Goal: Transaction & Acquisition: Purchase product/service

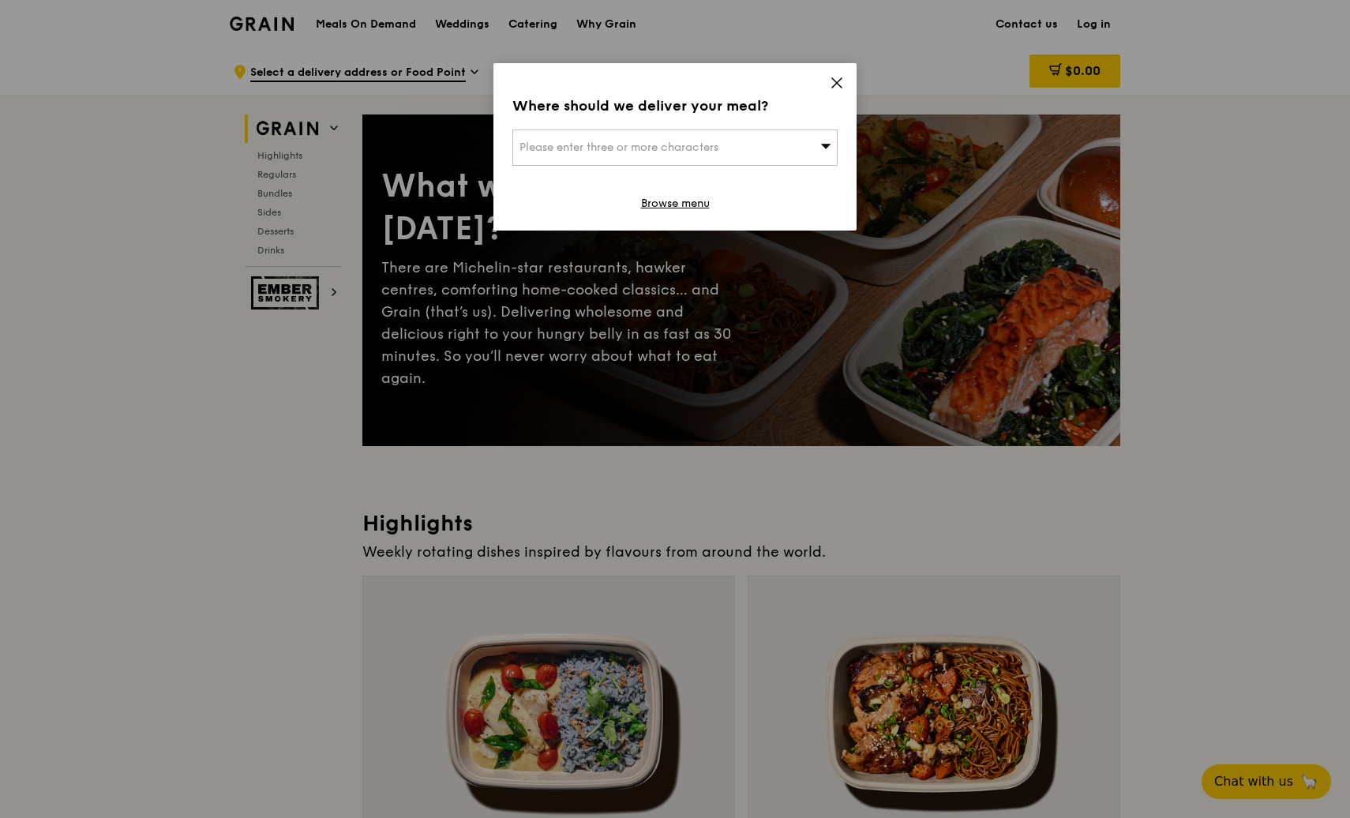
click at [840, 82] on icon at bounding box center [836, 83] width 14 height 14
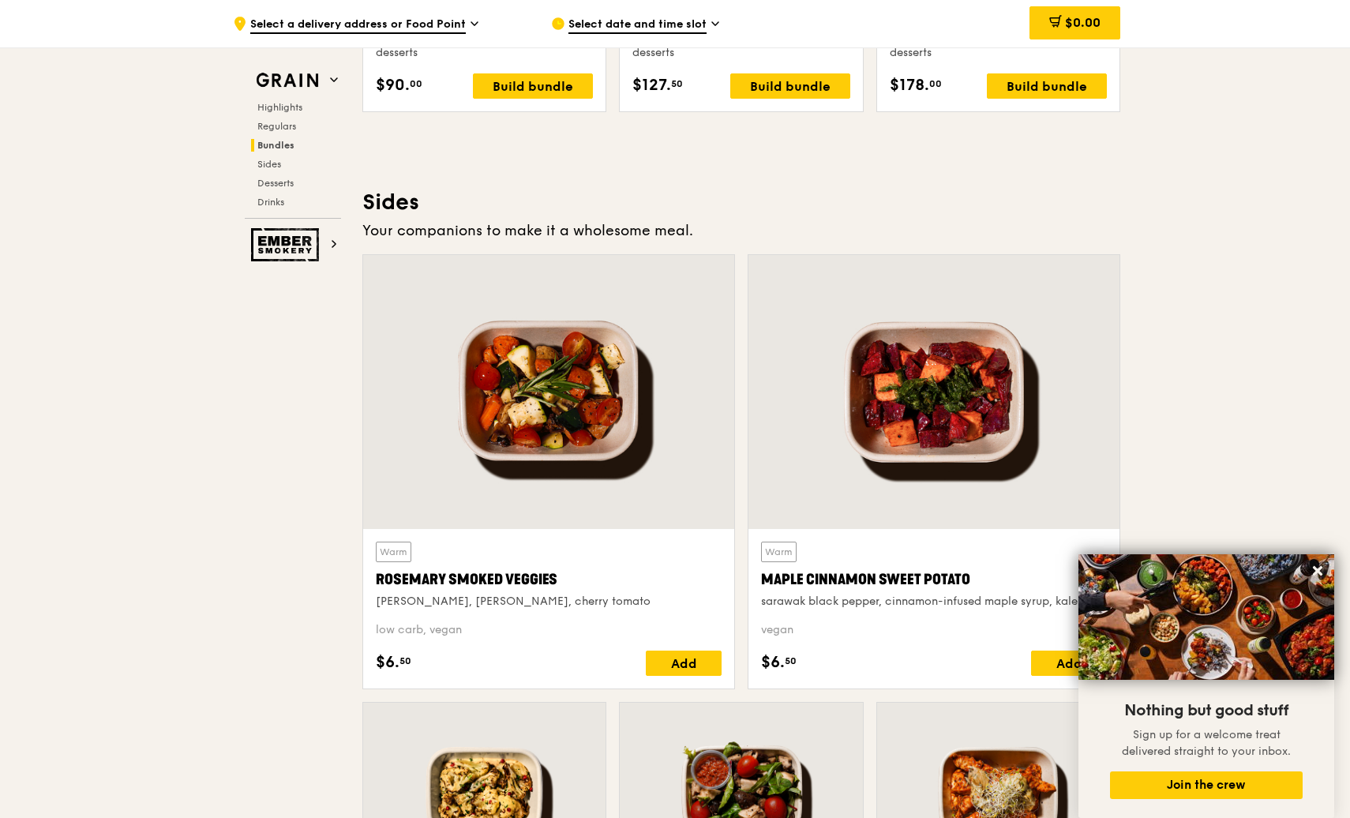
scroll to position [3394, 0]
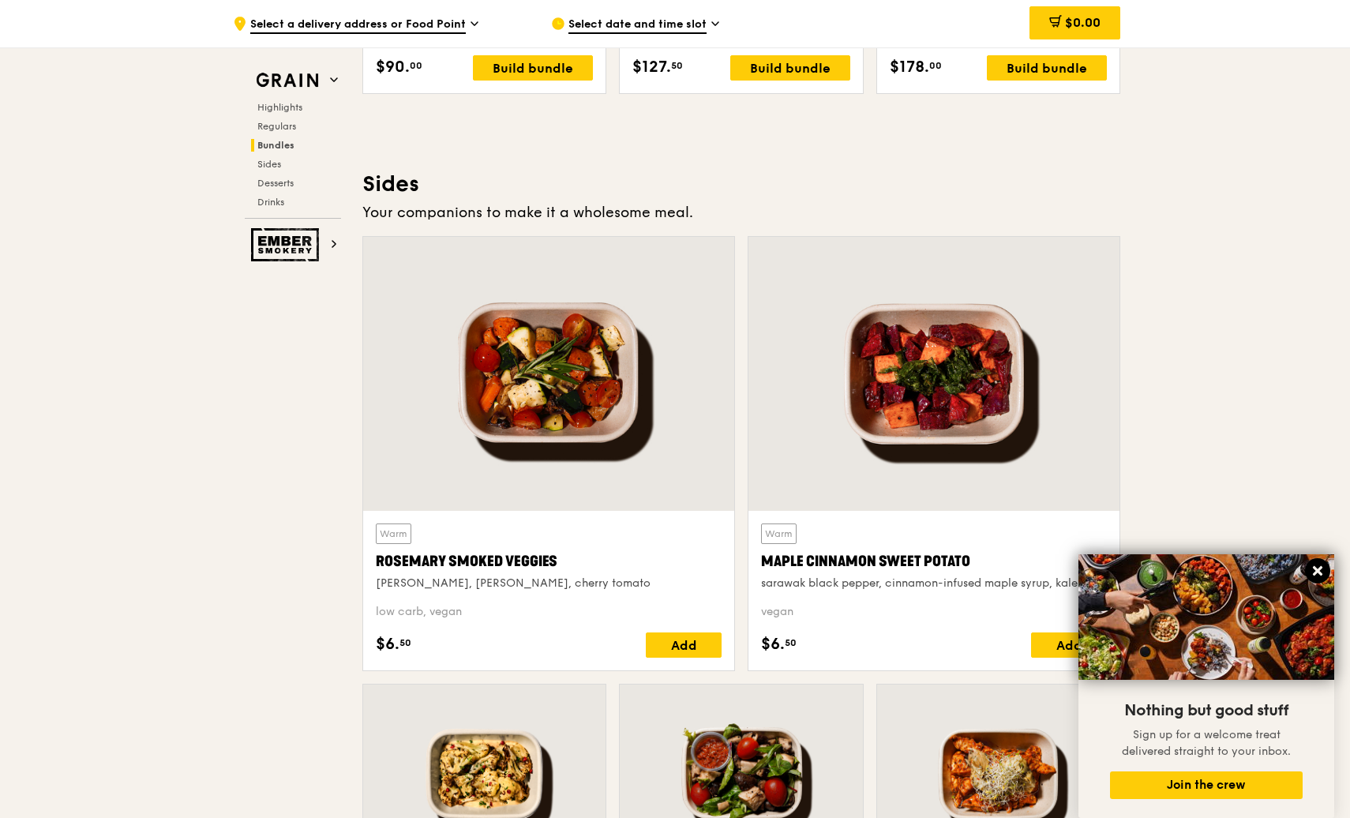
click at [1316, 567] on icon at bounding box center [1317, 571] width 14 height 14
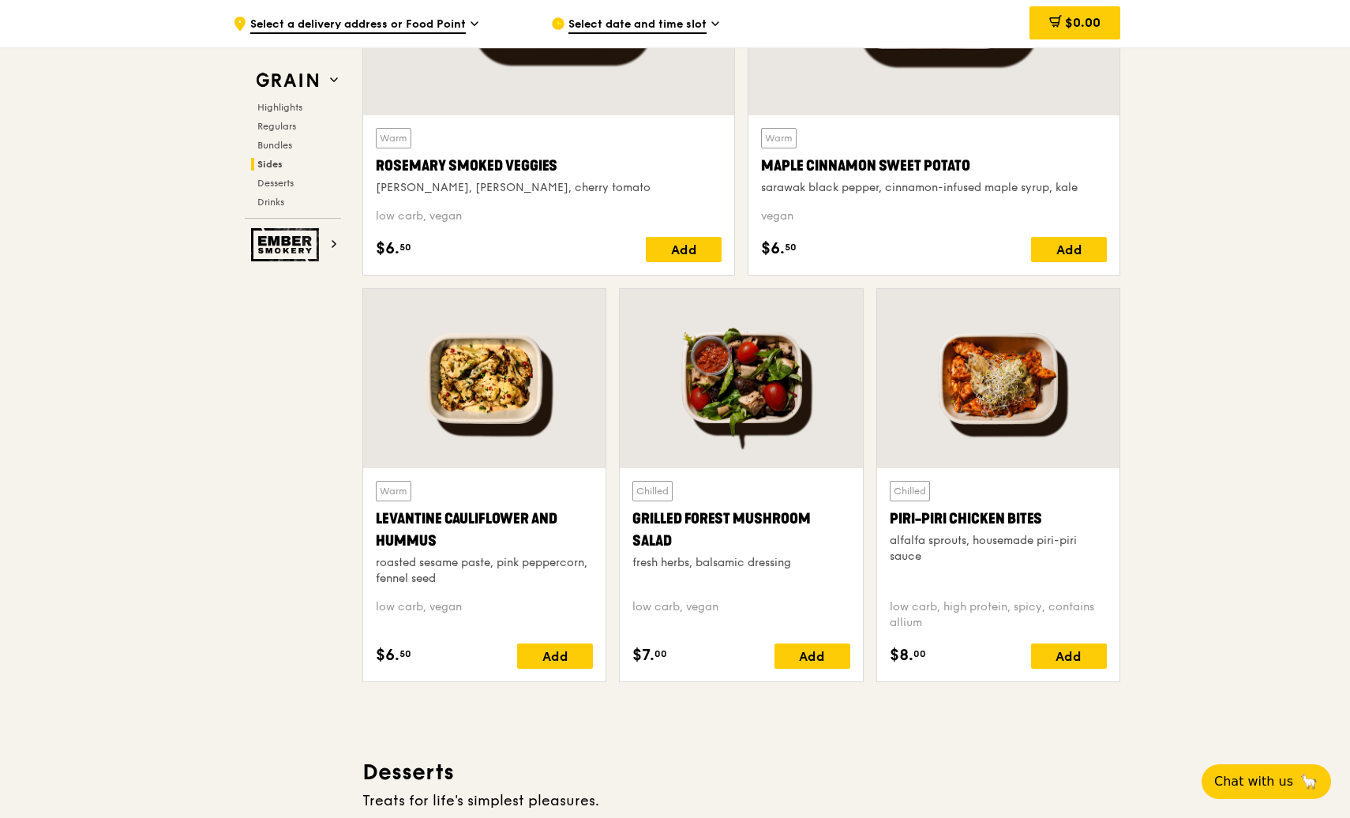
scroll to position [3788, 0]
drag, startPoint x: 377, startPoint y: 519, endPoint x: 440, endPoint y: 538, distance: 65.4
click at [440, 538] on div "Levantine Cauliflower and Hummus" at bounding box center [484, 530] width 217 height 44
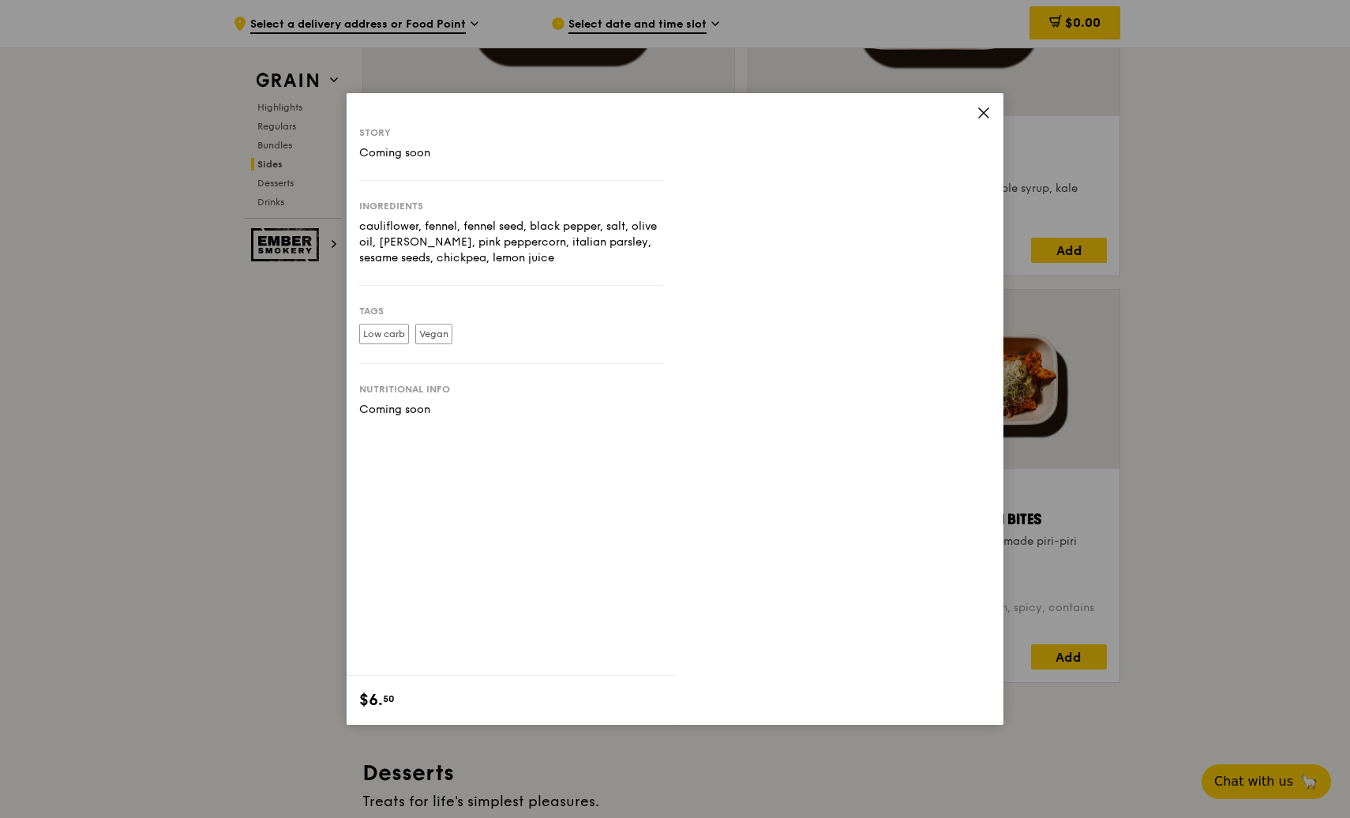
copy div "Levantine Cauliflower and Hummus"
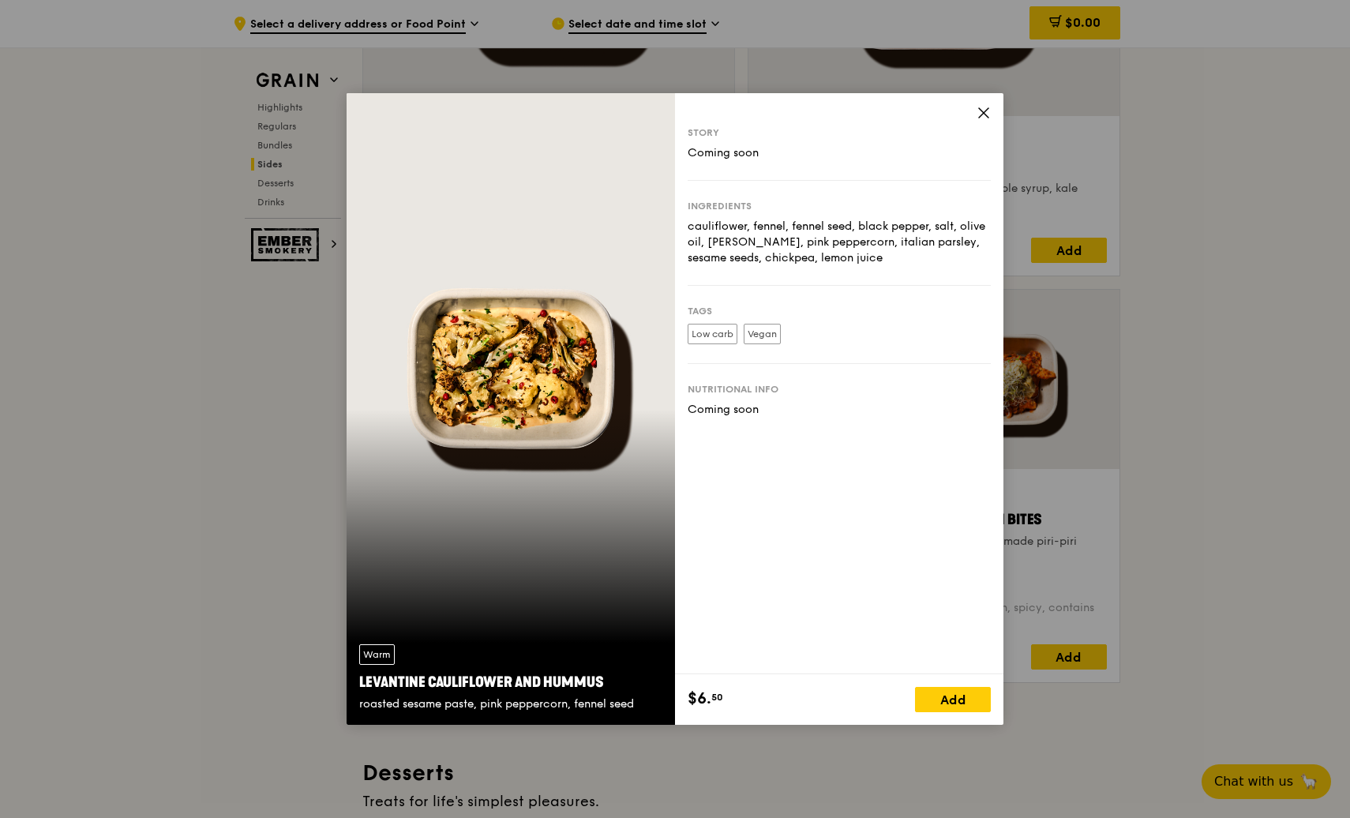
click at [987, 114] on icon at bounding box center [983, 113] width 14 height 14
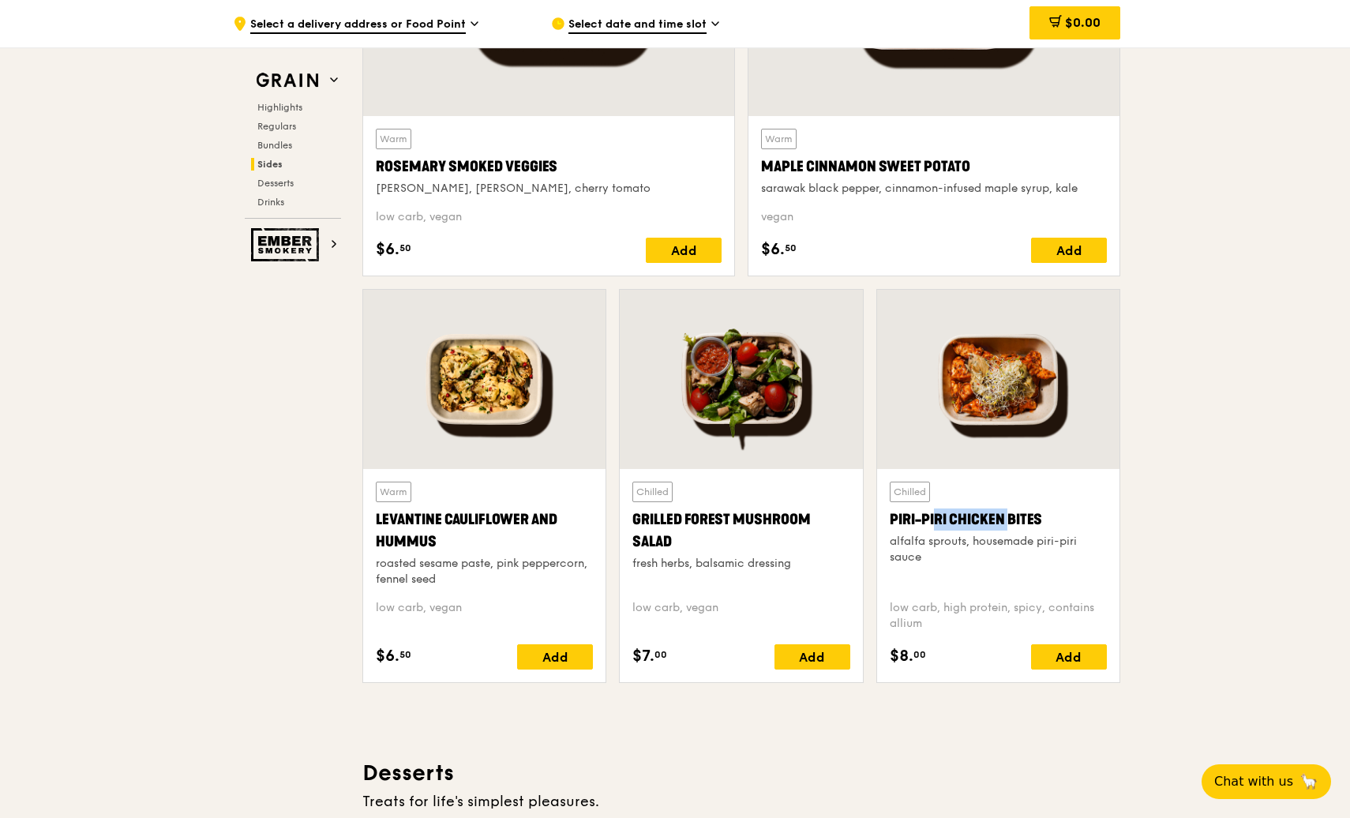
drag, startPoint x: 973, startPoint y: 521, endPoint x: 902, endPoint y: 530, distance: 71.6
click at [902, 530] on div "Piri-piri Chicken Bites" at bounding box center [997, 519] width 217 height 22
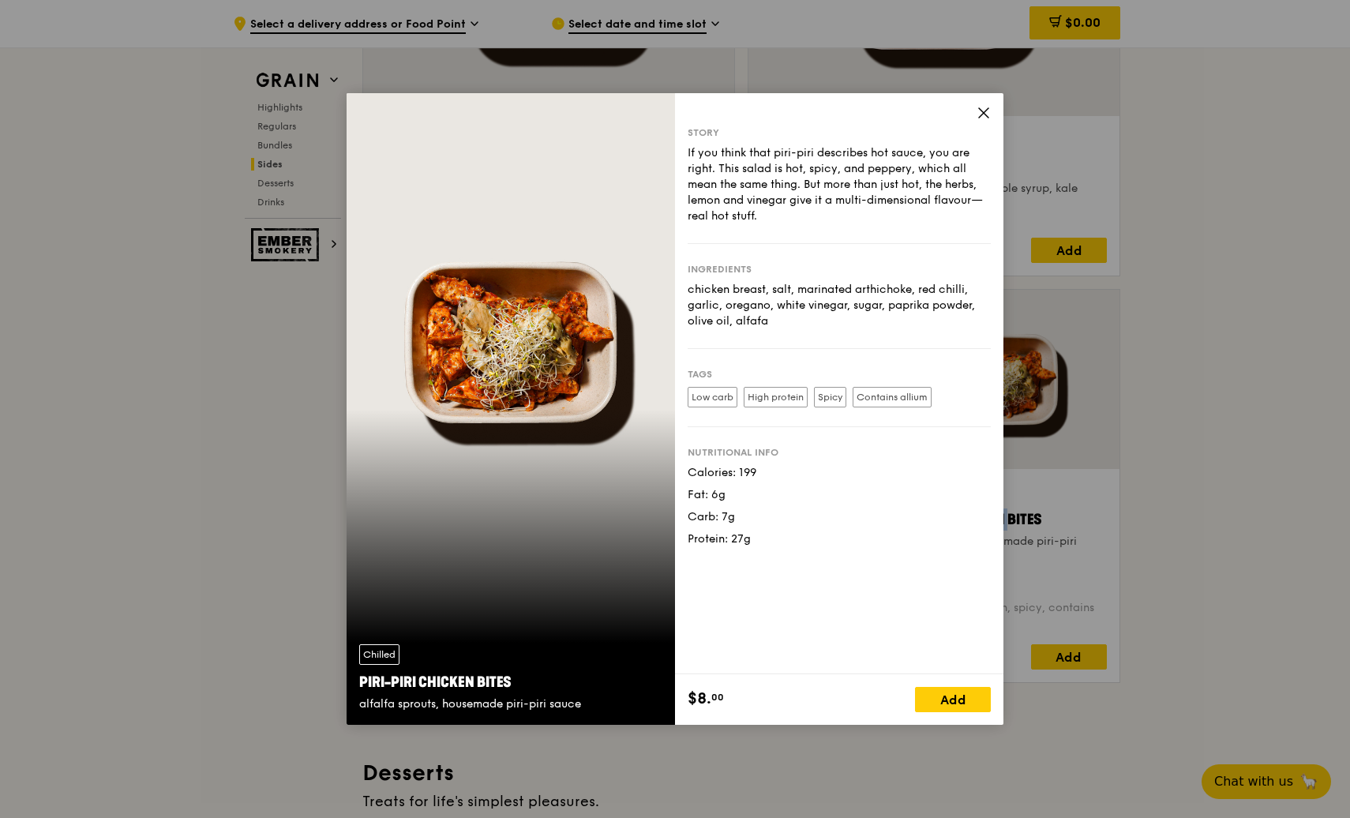
drag, startPoint x: 902, startPoint y: 530, endPoint x: 903, endPoint y: 548, distance: 18.2
click at [898, 547] on div "Story If you think that piri-piri describes hot sauce, you are right. This sala…" at bounding box center [839, 383] width 328 height 581
click at [992, 116] on div "Story If you think that piri-piri describes hot sauce, you are right. This sala…" at bounding box center [839, 383] width 328 height 581
click at [984, 114] on icon at bounding box center [983, 112] width 9 height 9
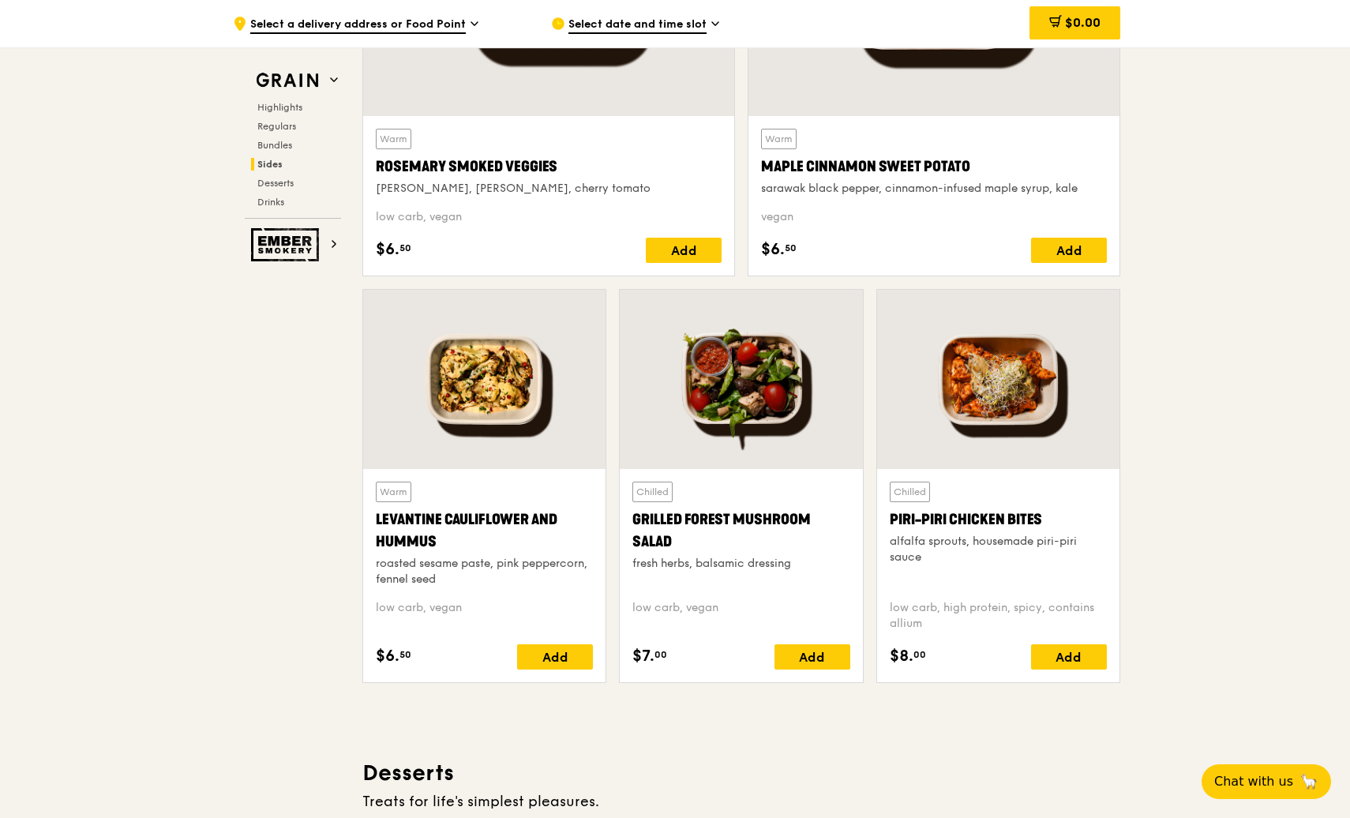
drag, startPoint x: 887, startPoint y: 519, endPoint x: 1040, endPoint y: 513, distance: 153.2
click at [1040, 513] on div "Chilled Piri-piri Chicken Bites alfalfa sprouts, housemade piri-piri sauce low …" at bounding box center [998, 575] width 242 height 213
copy div "Piri-piri Chicken Bites"
